Goal: Find specific page/section: Find specific page/section

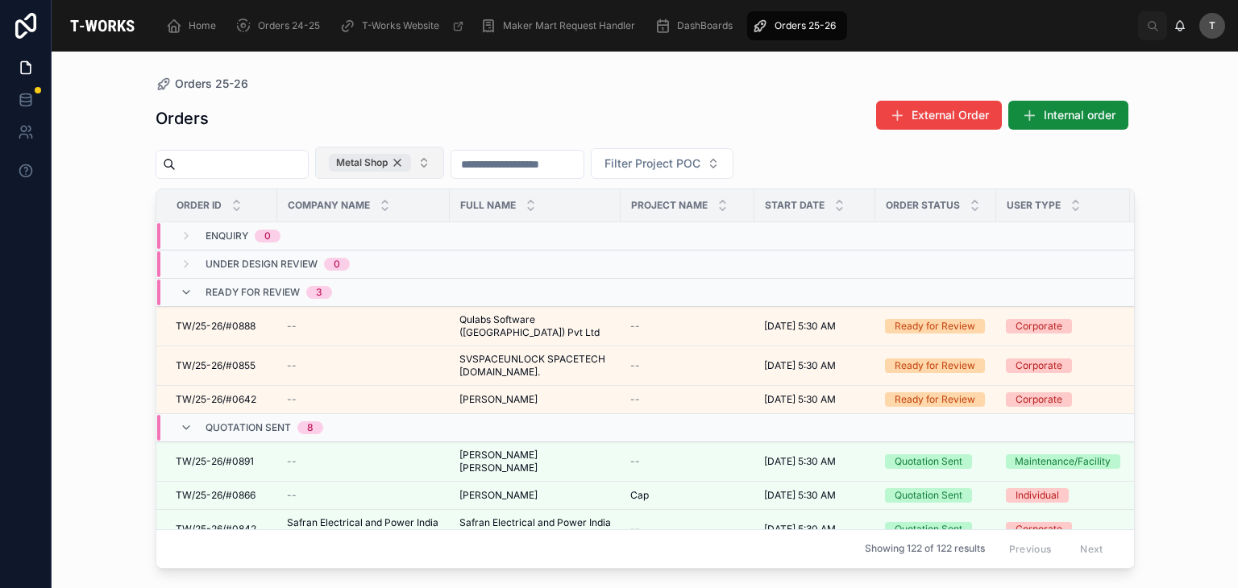
click at [411, 164] on div "Metal Shop" at bounding box center [370, 163] width 82 height 18
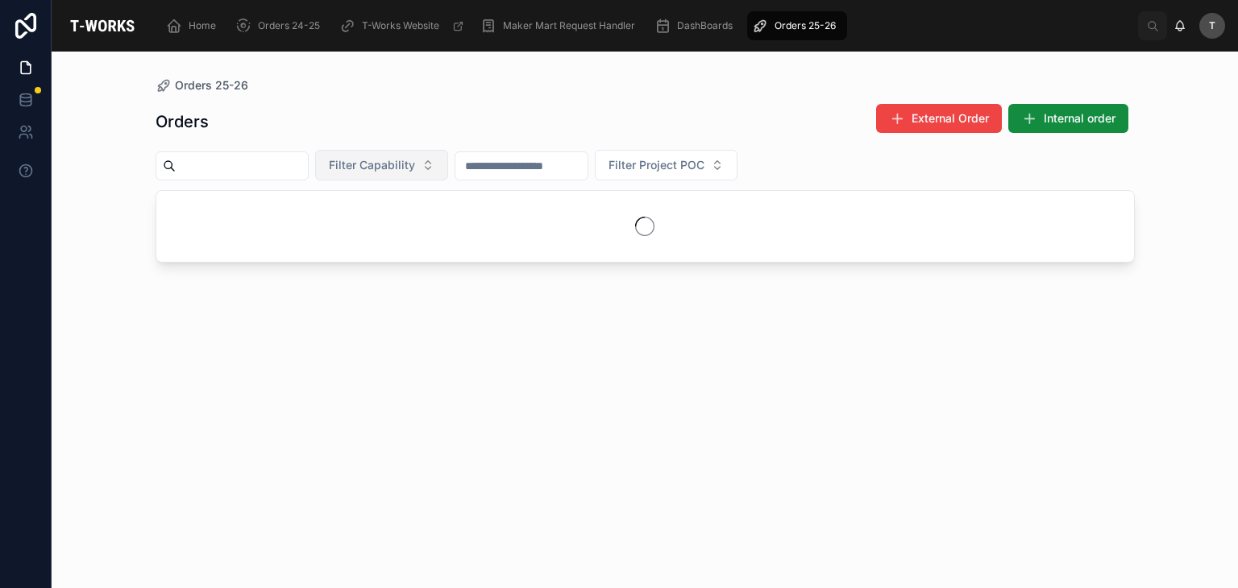
click at [415, 164] on span "Filter Capability" at bounding box center [372, 165] width 86 height 16
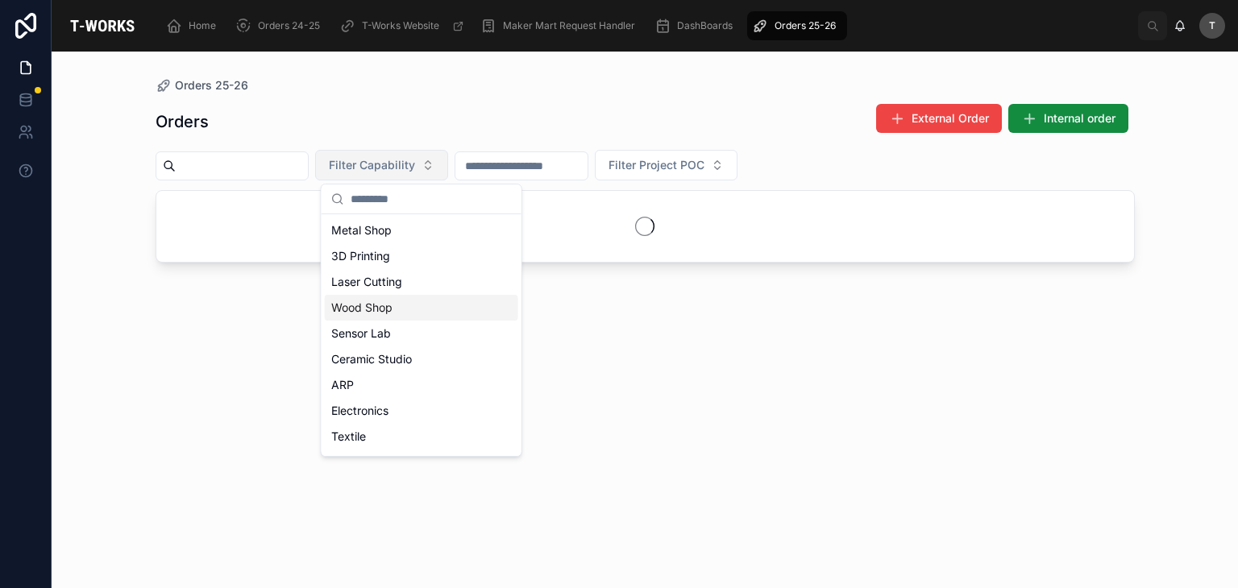
click at [382, 314] on div "Wood Shop" at bounding box center [421, 308] width 193 height 26
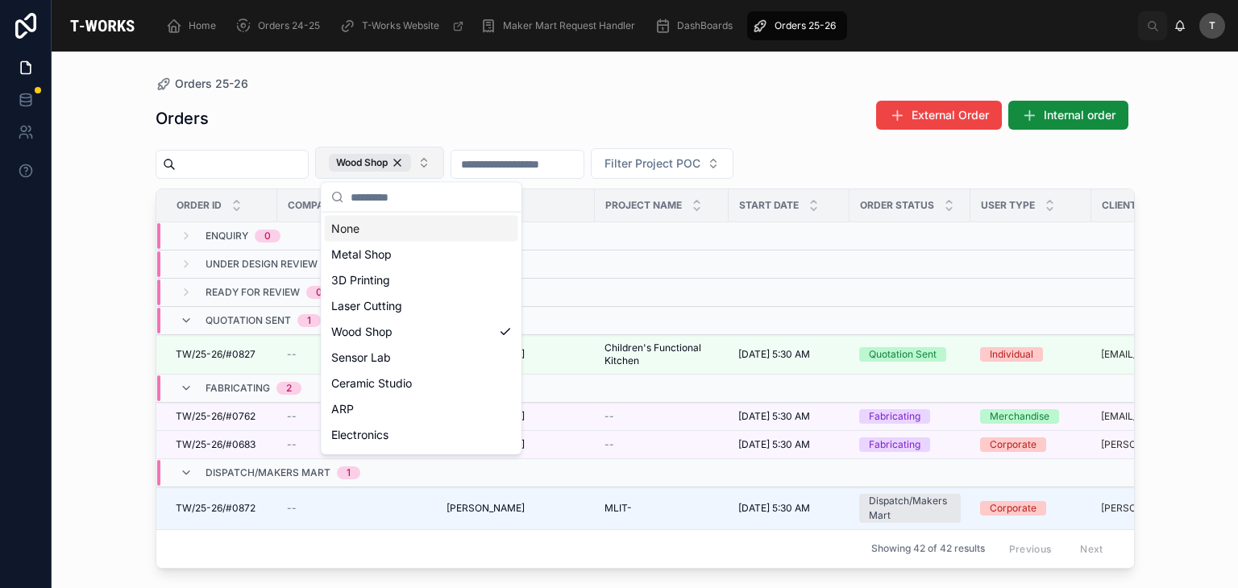
click at [463, 71] on div "Orders 25-26 Orders External Order Internal order Wood Shop Filter Project POC …" at bounding box center [645, 310] width 1031 height 517
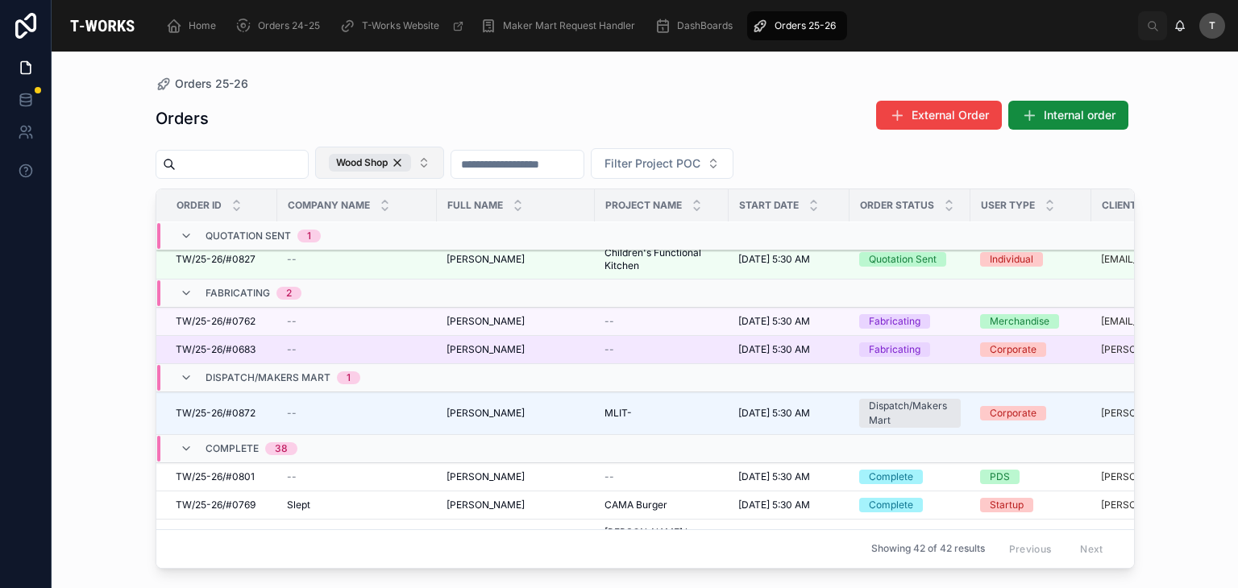
scroll to position [161, 0]
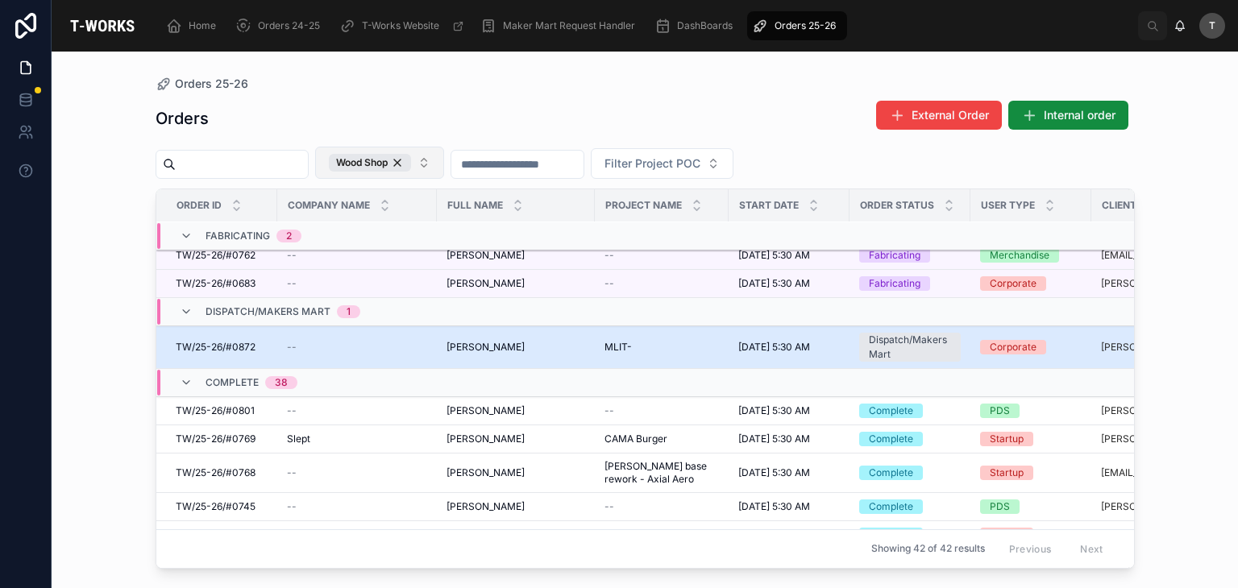
click at [474, 336] on td "[PERSON_NAME] [PERSON_NAME]" at bounding box center [516, 347] width 158 height 43
click at [480, 344] on span "[PERSON_NAME]" at bounding box center [485, 347] width 78 height 13
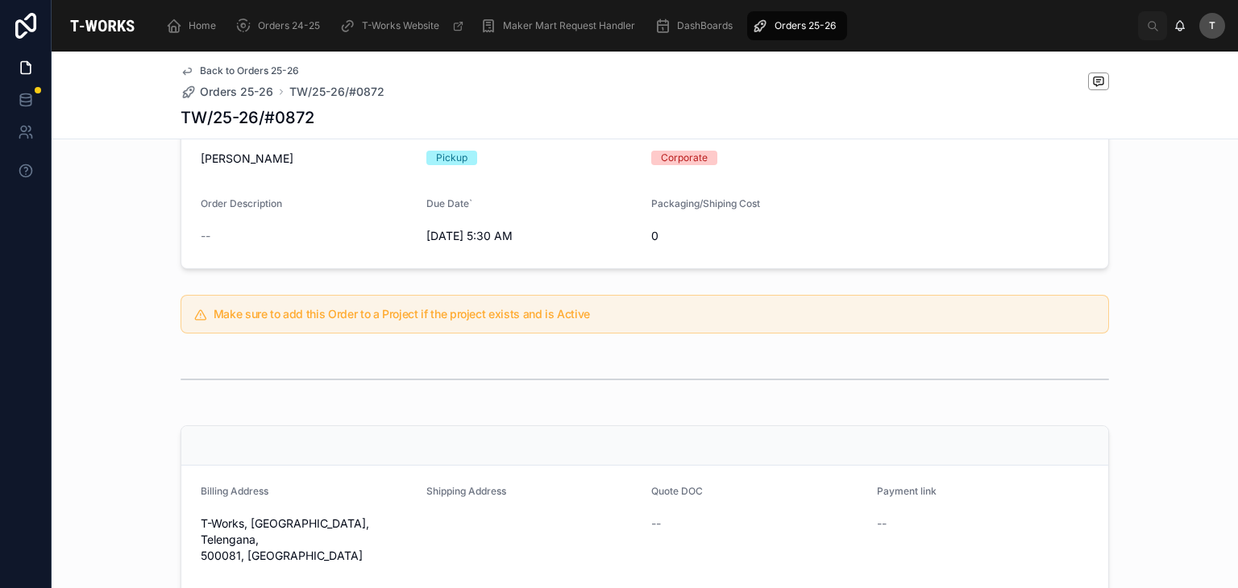
scroll to position [399, 0]
